Goal: Transaction & Acquisition: Register for event/course

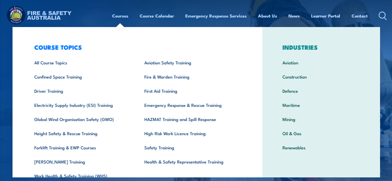
click at [116, 17] on link "Courses" at bounding box center [120, 16] width 16 height 14
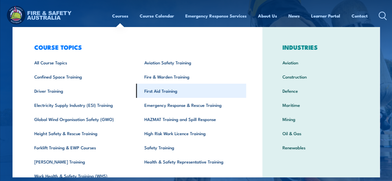
click at [149, 94] on link "First Aid Training" at bounding box center [191, 91] width 110 height 14
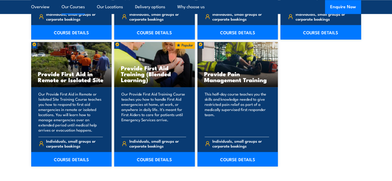
scroll to position [774, 0]
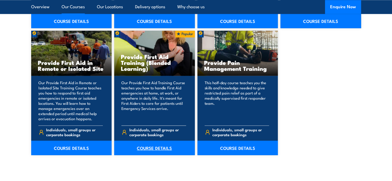
click at [177, 148] on link "COURSE DETAILS" at bounding box center [154, 148] width 81 height 14
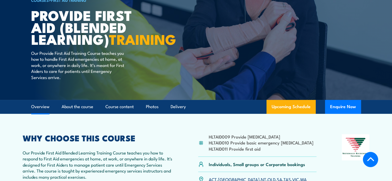
scroll to position [155, 0]
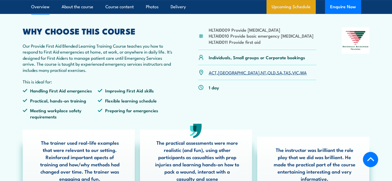
click at [286, 13] on link "Upcoming Schedule" at bounding box center [291, 7] width 49 height 14
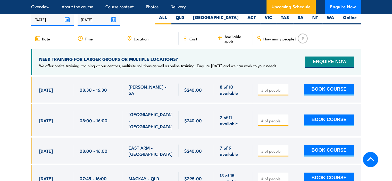
scroll to position [1022, 0]
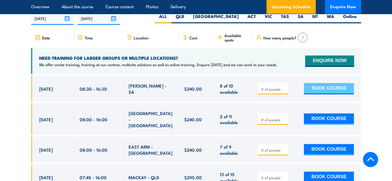
click at [318, 94] on button "BOOK COURSE" at bounding box center [329, 88] width 50 height 11
type input "1"
click at [311, 93] on button "BOOK COURSE" at bounding box center [329, 88] width 50 height 11
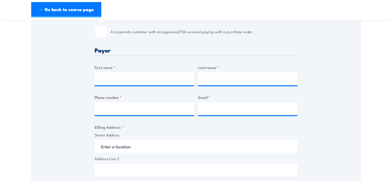
scroll to position [181, 0]
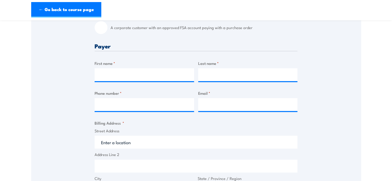
click at [135, 67] on div "First name *" at bounding box center [145, 70] width 100 height 21
click at [134, 72] on input "First name *" at bounding box center [145, 74] width 100 height 13
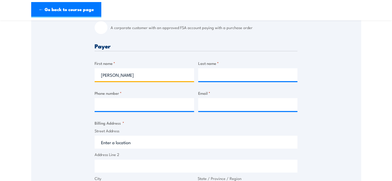
type input "Jane"
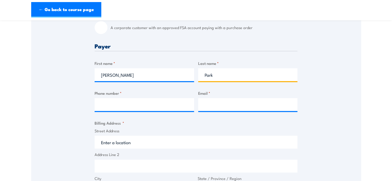
type input "Park"
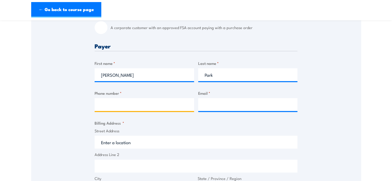
click at [117, 108] on input "Phone number *" at bounding box center [145, 104] width 100 height 13
type input "0490540015"
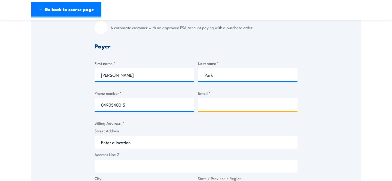
click at [236, 107] on input "Email *" at bounding box center [248, 104] width 100 height 13
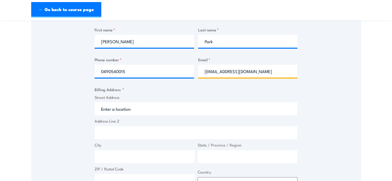
scroll to position [258, 0]
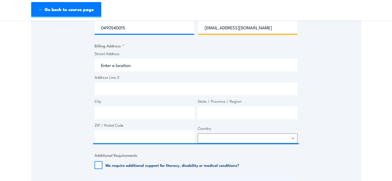
type input "bejeeeun@gmail.com"
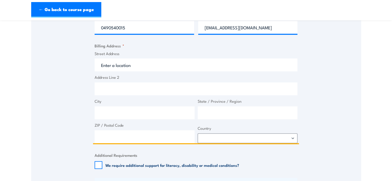
click at [168, 67] on input "Street Address" at bounding box center [196, 65] width 203 height 13
click at [222, 137] on select "Afghanistan Albania Algeria American Samoa Andorra Angola Anguilla Antarctica A…" at bounding box center [248, 139] width 100 height 10
select select "Bahrain"
click at [198, 134] on select "Afghanistan Albania Algeria American Samoa Andorra Angola Anguilla Antarctica A…" at bounding box center [248, 139] width 100 height 10
click at [159, 84] on input "Address Line 2" at bounding box center [196, 89] width 203 height 13
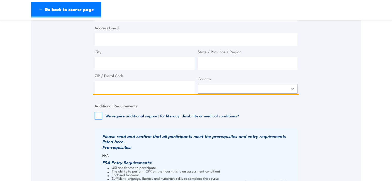
scroll to position [309, 0]
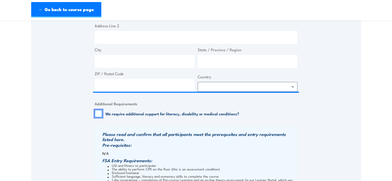
click at [101, 115] on input "We require additional support for literacy, disability or medical conditions?" at bounding box center [99, 114] width 8 height 8
checkbox input "false"
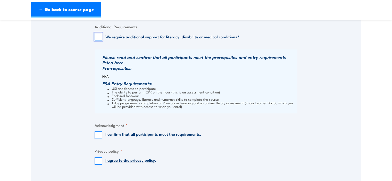
scroll to position [387, 0]
click at [96, 137] on input "I confirm that all participants meet the requirements." at bounding box center [99, 135] width 8 height 8
checkbox input "true"
click at [98, 159] on input "I agree to the privacy policy ." at bounding box center [99, 161] width 8 height 8
checkbox input "true"
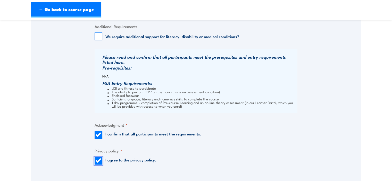
scroll to position [464, 0]
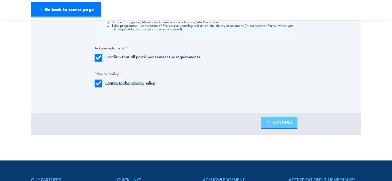
click at [292, 121] on span "CONTINUE" at bounding box center [283, 122] width 21 height 14
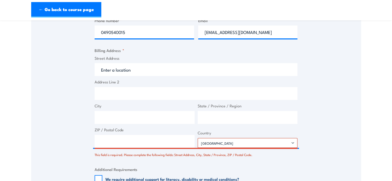
scroll to position [277, 0]
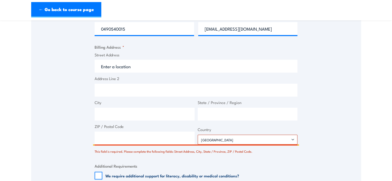
click at [175, 139] on input "ZIP / Postal Code" at bounding box center [145, 138] width 100 height 13
type input "2000"
click at [158, 113] on input "City" at bounding box center [145, 114] width 100 height 13
type input "Sydney"
click at [211, 112] on input "State / Province / Region" at bounding box center [248, 114] width 100 height 13
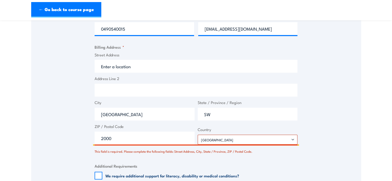
type input "S"
type input "D"
type input "NSW"
click at [146, 90] on input "Address Line 2" at bounding box center [196, 90] width 203 height 13
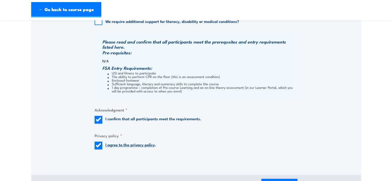
scroll to position [535, 0]
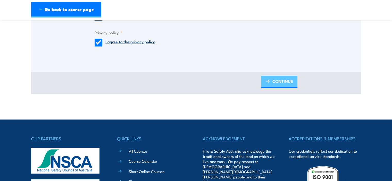
click at [283, 82] on span "CONTINUE" at bounding box center [283, 82] width 21 height 14
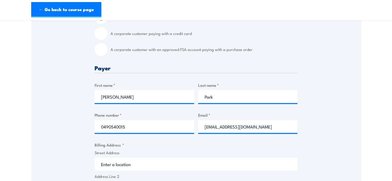
scroll to position [251, 0]
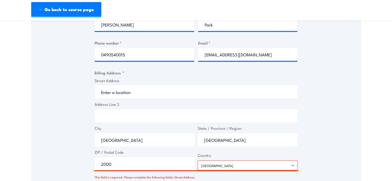
click at [135, 118] on input "Address Line 2" at bounding box center [196, 116] width 203 height 13
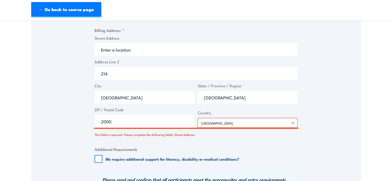
scroll to position [303, 0]
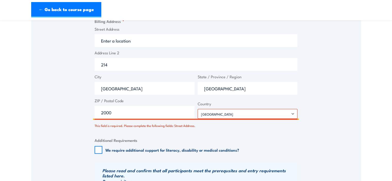
type input "214"
click at [163, 133] on div "Billing details I am enroling as: * An individual (I am paying for this myself)…" at bounding box center [196, 74] width 203 height 427
click at [146, 45] on input "Street Address" at bounding box center [196, 40] width 203 height 13
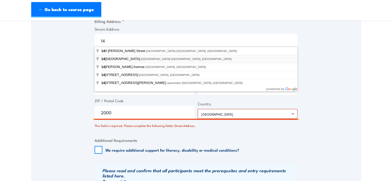
type input "14 Darling Drive, Sydney NSW, Australia"
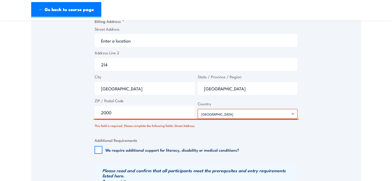
type input "14 Darling Dr"
type input "[GEOGRAPHIC_DATA]"
select select "Australia"
click at [70, 82] on div "Speak to a specialist CALL 1300 885 530 CALL 1300 885 530 There was a problem w…" at bounding box center [196, 38] width 330 height 503
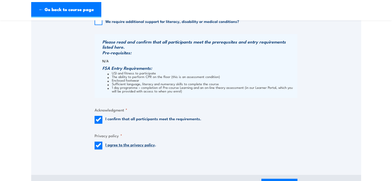
scroll to position [457, 0]
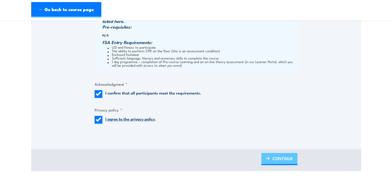
click at [272, 160] on link "CONTINUE" at bounding box center [280, 159] width 36 height 12
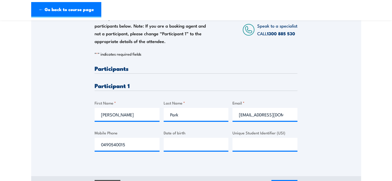
scroll to position [103, 0]
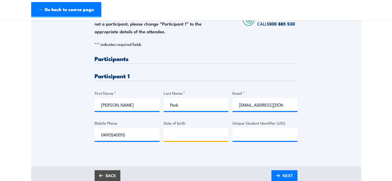
type input "__/__/____"
click at [210, 141] on input "__/__/____" at bounding box center [196, 134] width 65 height 13
click at [312, 117] on div "Please provide names and contact details for each of the participants below. No…" at bounding box center [196, 69] width 330 height 166
click at [287, 175] on span "NEXT" at bounding box center [288, 176] width 11 height 14
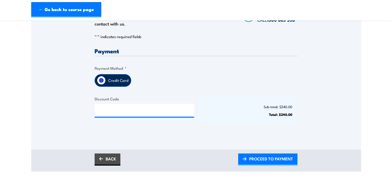
click at [123, 118] on div "Discount Code" at bounding box center [145, 110] width 100 height 28
click at [271, 157] on span "PROCEED TO PAYMENT" at bounding box center [271, 159] width 44 height 14
